Goal: Use online tool/utility: Utilize a website feature to perform a specific function

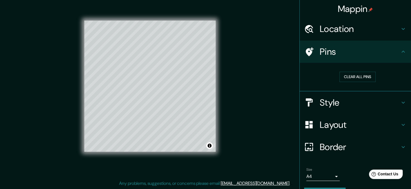
scroll to position [15, 0]
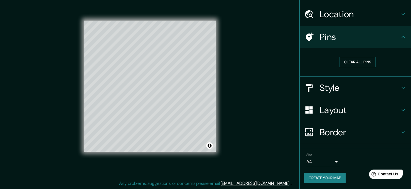
drag, startPoint x: 0, startPoint y: 0, endPoint x: 269, endPoint y: 68, distance: 277.7
click at [281, 63] on div "Mappin Location Pins Clear all pins Style Layout Border Choose a border. Hint :…" at bounding box center [205, 90] width 411 height 197
click at [338, 105] on h4 "Layout" at bounding box center [360, 110] width 80 height 11
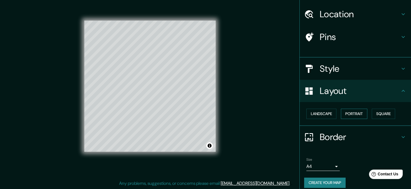
scroll to position [10, 0]
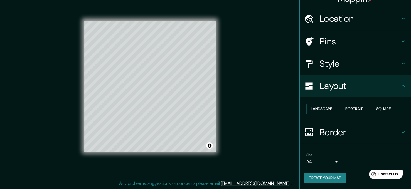
click at [329, 138] on div "Border" at bounding box center [355, 132] width 111 height 22
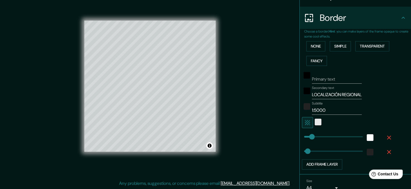
scroll to position [99, 0]
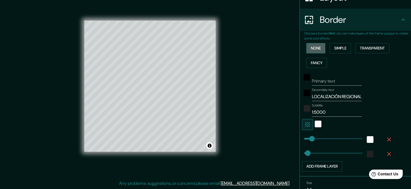
click at [315, 51] on button "None" at bounding box center [315, 48] width 19 height 10
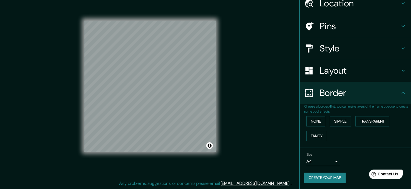
click at [328, 97] on h4 "Border" at bounding box center [360, 92] width 80 height 11
click at [330, 118] on button "Simple" at bounding box center [340, 121] width 21 height 10
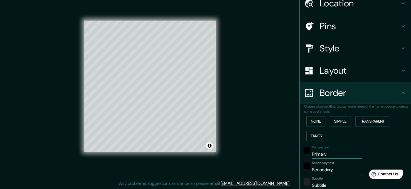
drag, startPoint x: 324, startPoint y: 153, endPoint x: 283, endPoint y: 160, distance: 41.2
click at [283, 160] on div "Mappin Location Pins Style Layout Border Choose a border. Hint : you can make l…" at bounding box center [205, 90] width 411 height 197
type input "62"
drag, startPoint x: 331, startPoint y: 169, endPoint x: 301, endPoint y: 174, distance: 30.4
click at [302, 174] on div "Secondary text Secondary" at bounding box center [347, 167] width 91 height 13
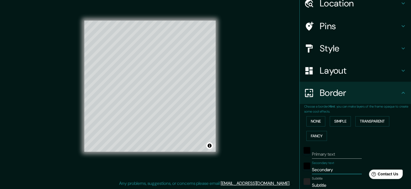
type input "62"
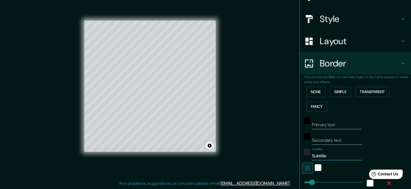
type input "62"
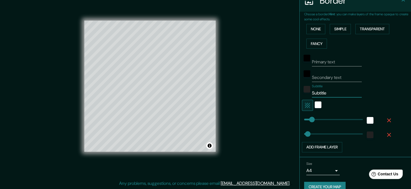
drag, startPoint x: 325, startPoint y: 184, endPoint x: 297, endPoint y: 187, distance: 28.3
click at [300, 187] on ul "Location Pins Style Layout Border Choose a border. Hint : you can make layers o…" at bounding box center [355, 49] width 111 height 299
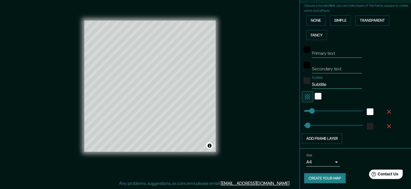
type input "62"
click at [264, 108] on div "Mappin Location Pins Style Layout Border Choose a border. Hint : you can make l…" at bounding box center [205, 90] width 411 height 197
type input "10"
drag, startPoint x: 310, startPoint y: 110, endPoint x: 301, endPoint y: 112, distance: 9.0
type input "0"
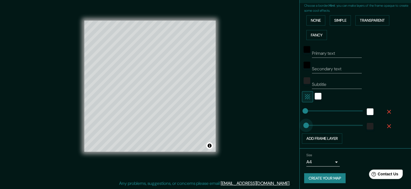
drag, startPoint x: 303, startPoint y: 123, endPoint x: 291, endPoint y: 124, distance: 12.1
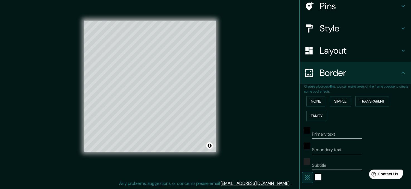
scroll to position [15, 0]
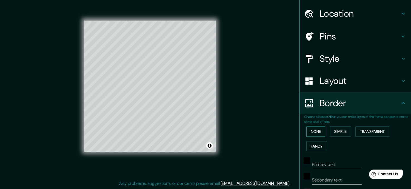
click at [312, 132] on button "None" at bounding box center [315, 132] width 19 height 10
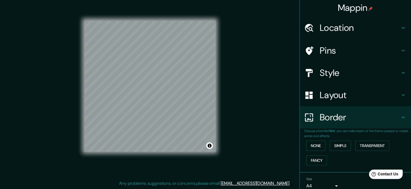
scroll to position [0, 0]
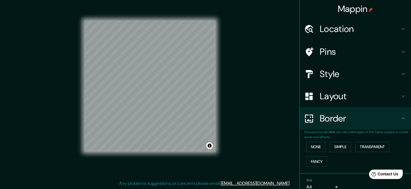
click at [326, 76] on h4 "Style" at bounding box center [360, 73] width 80 height 11
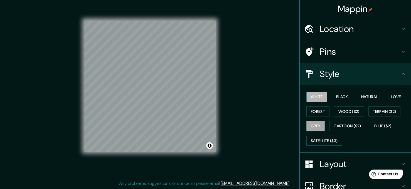
click at [312, 100] on button "White" at bounding box center [316, 97] width 21 height 10
drag, startPoint x: 259, startPoint y: 16, endPoint x: 255, endPoint y: 12, distance: 5.3
click at [259, 16] on div "Mappin Location Pins Style White Black Natural Love Forest Wood ($2) Terrain ($…" at bounding box center [205, 90] width 411 height 197
click at [282, 12] on div "Mappin Location Pins Style White Black Natural Love Forest Wood ($2) Terrain ($…" at bounding box center [205, 90] width 411 height 197
